Goal: Transaction & Acquisition: Purchase product/service

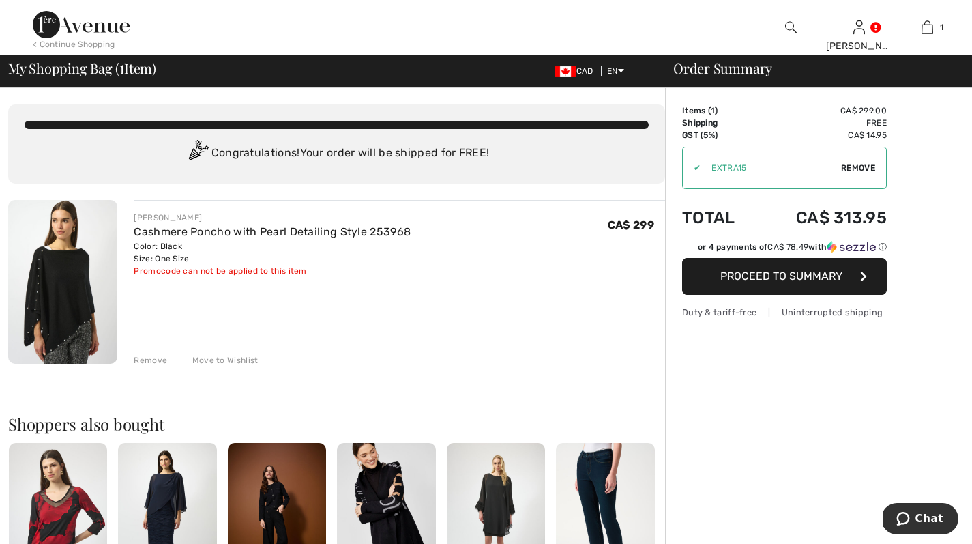
click at [274, 268] on div "Promocode can not be applied to this item" at bounding box center [272, 271] width 277 height 12
click at [154, 267] on div "Promocode can not be applied to this item" at bounding box center [272, 271] width 277 height 12
click at [154, 268] on div "Promocode can not be applied to this item" at bounding box center [272, 271] width 277 height 12
click at [763, 272] on span "Proceed to Summary" at bounding box center [781, 275] width 122 height 13
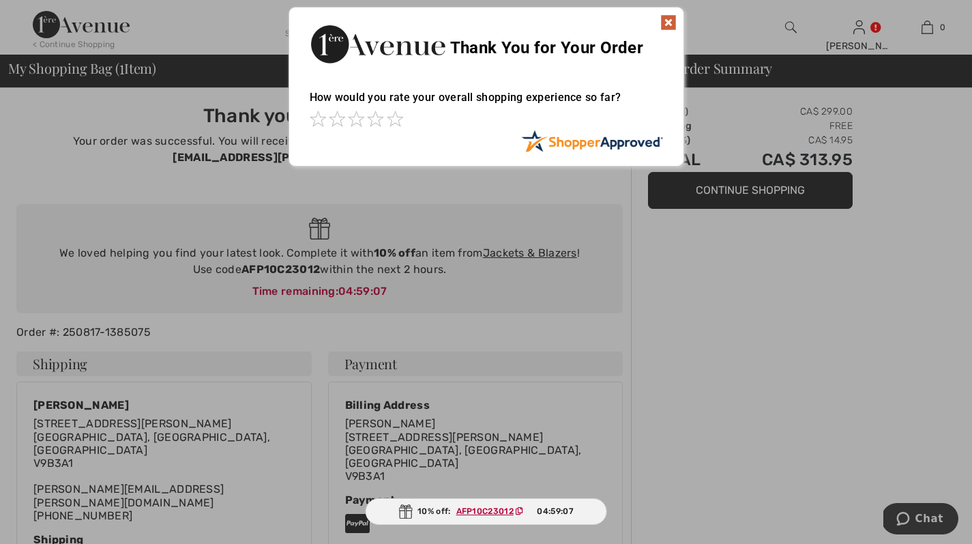
click at [667, 23] on img at bounding box center [668, 22] width 16 height 16
